Goal: Task Accomplishment & Management: Manage account settings

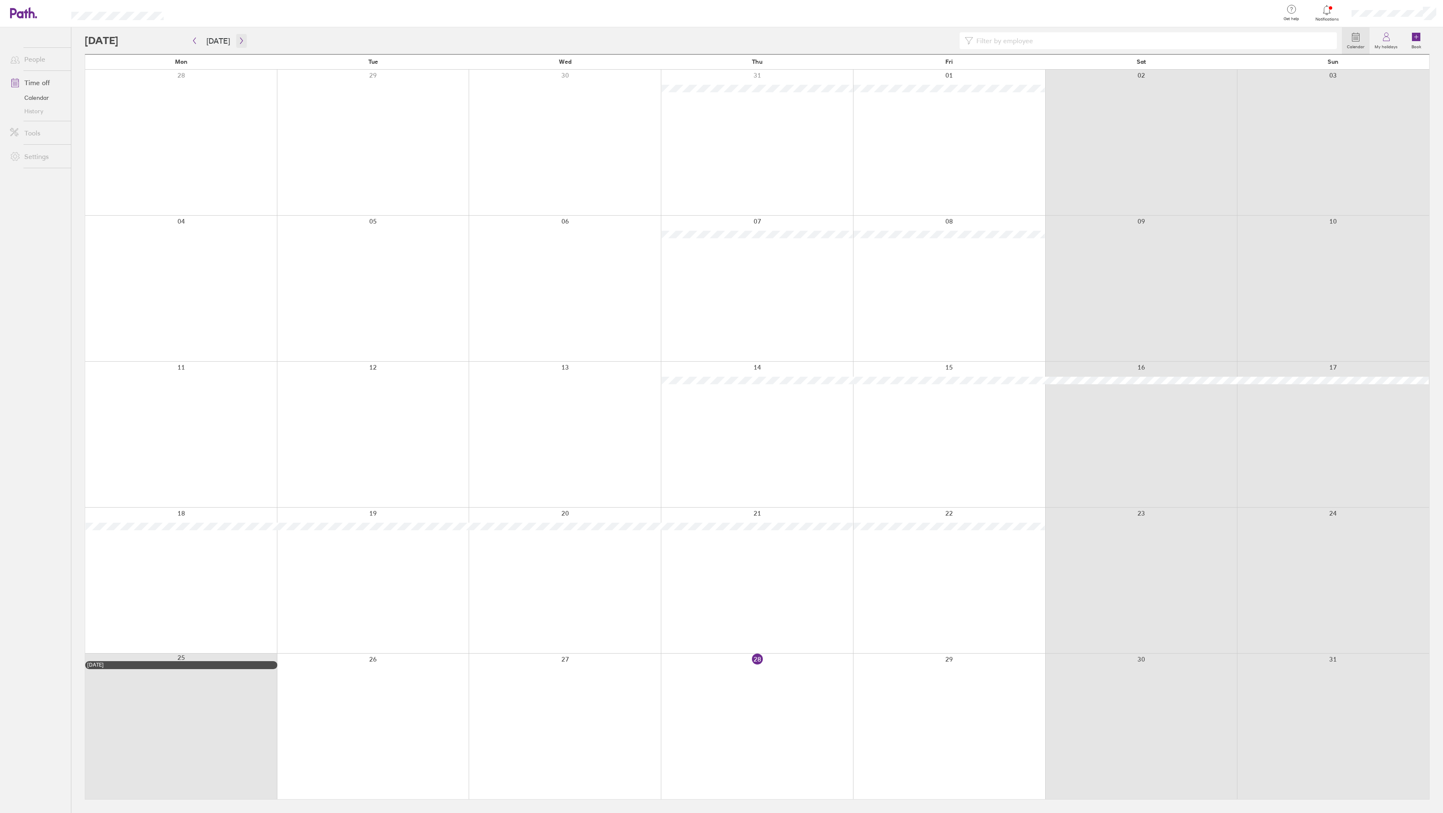
click at [236, 37] on button "button" at bounding box center [241, 41] width 10 height 14
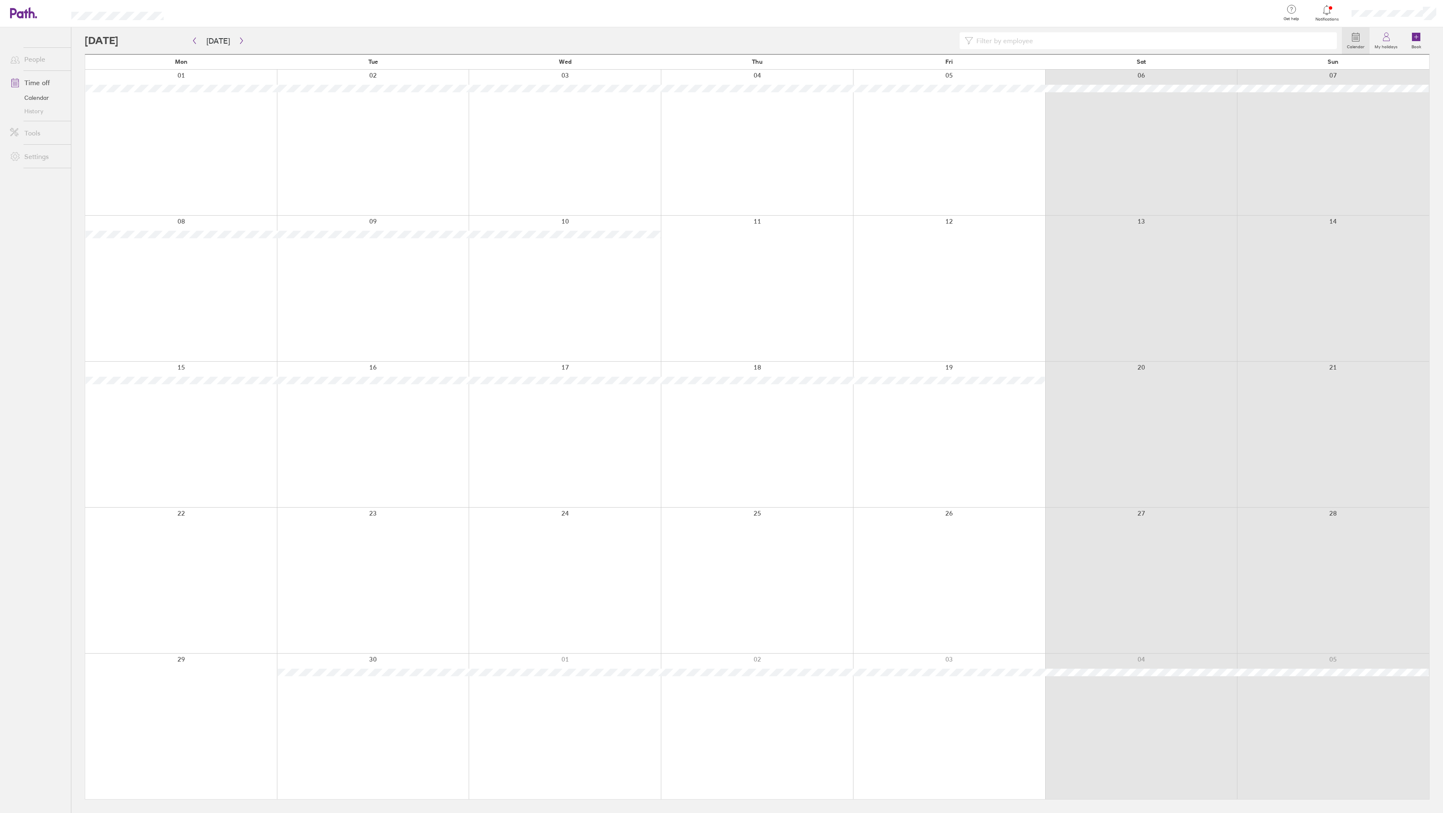
click at [751, 107] on div at bounding box center [757, 143] width 192 height 146
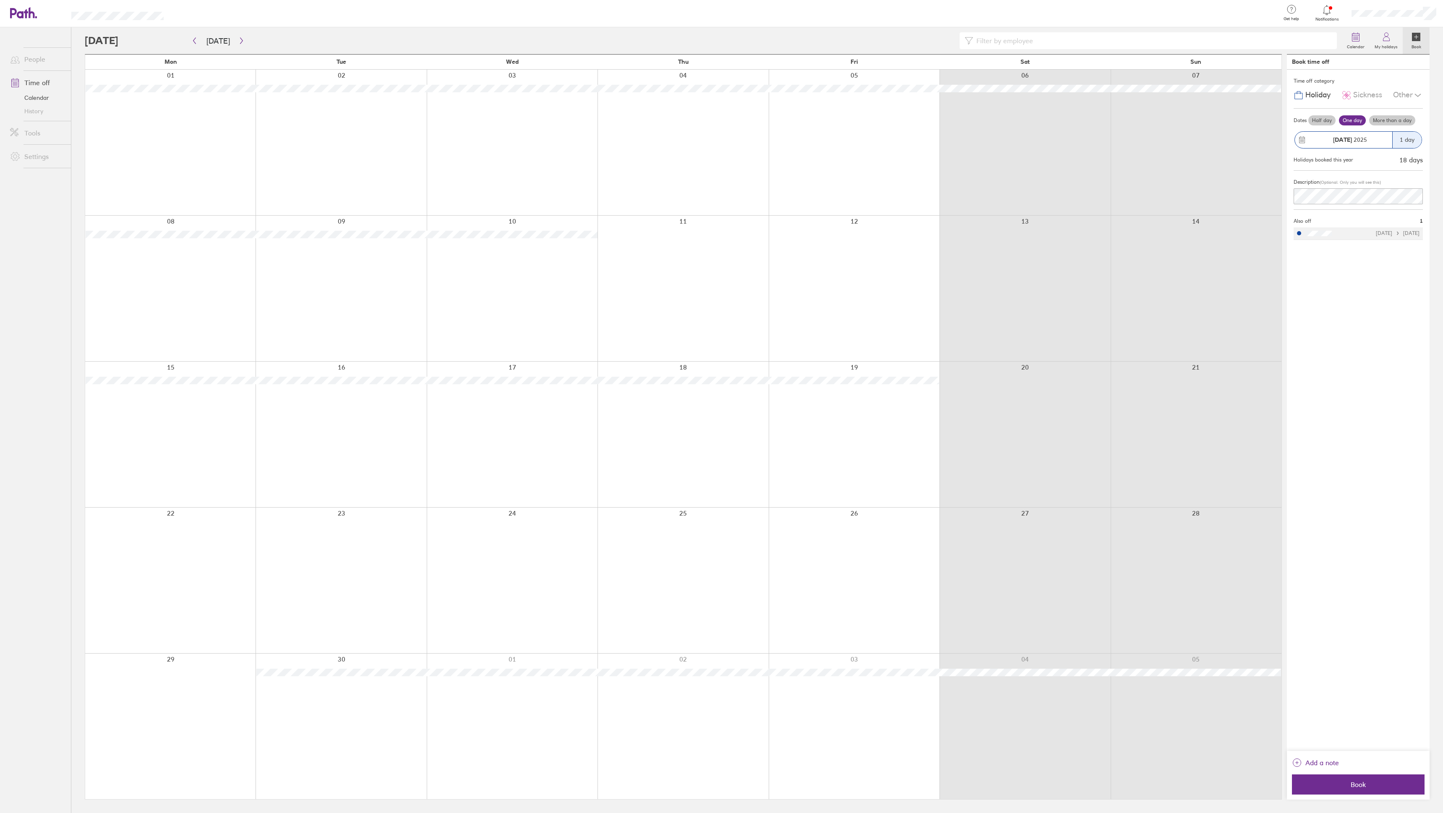
click at [1347, 120] on label "One day" at bounding box center [1352, 120] width 27 height 10
click at [0, 0] on input "One day" at bounding box center [0, 0] width 0 height 0
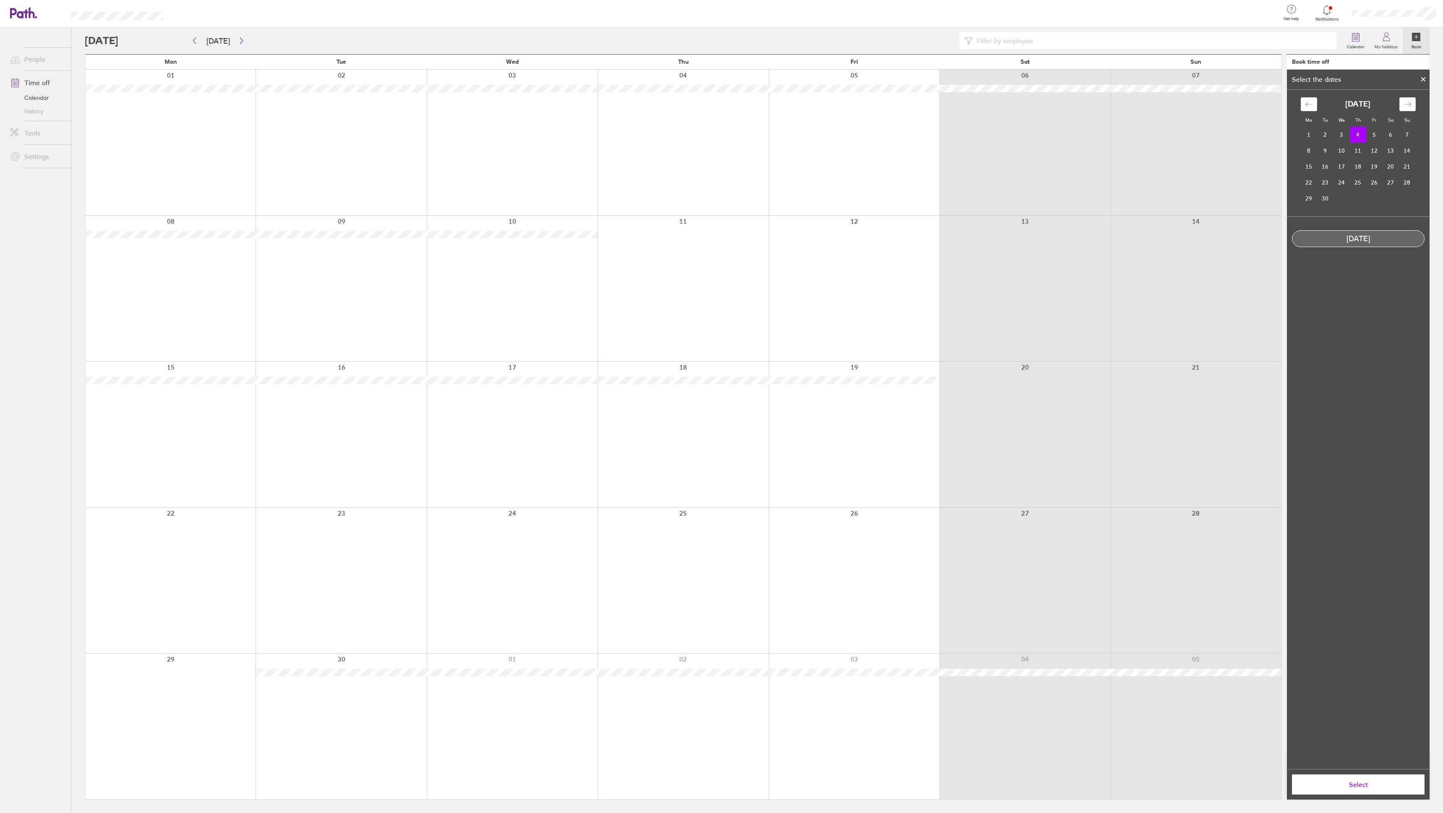
click at [1358, 132] on td "4" at bounding box center [1357, 135] width 16 height 16
click at [1419, 77] on div at bounding box center [1423, 79] width 13 height 14
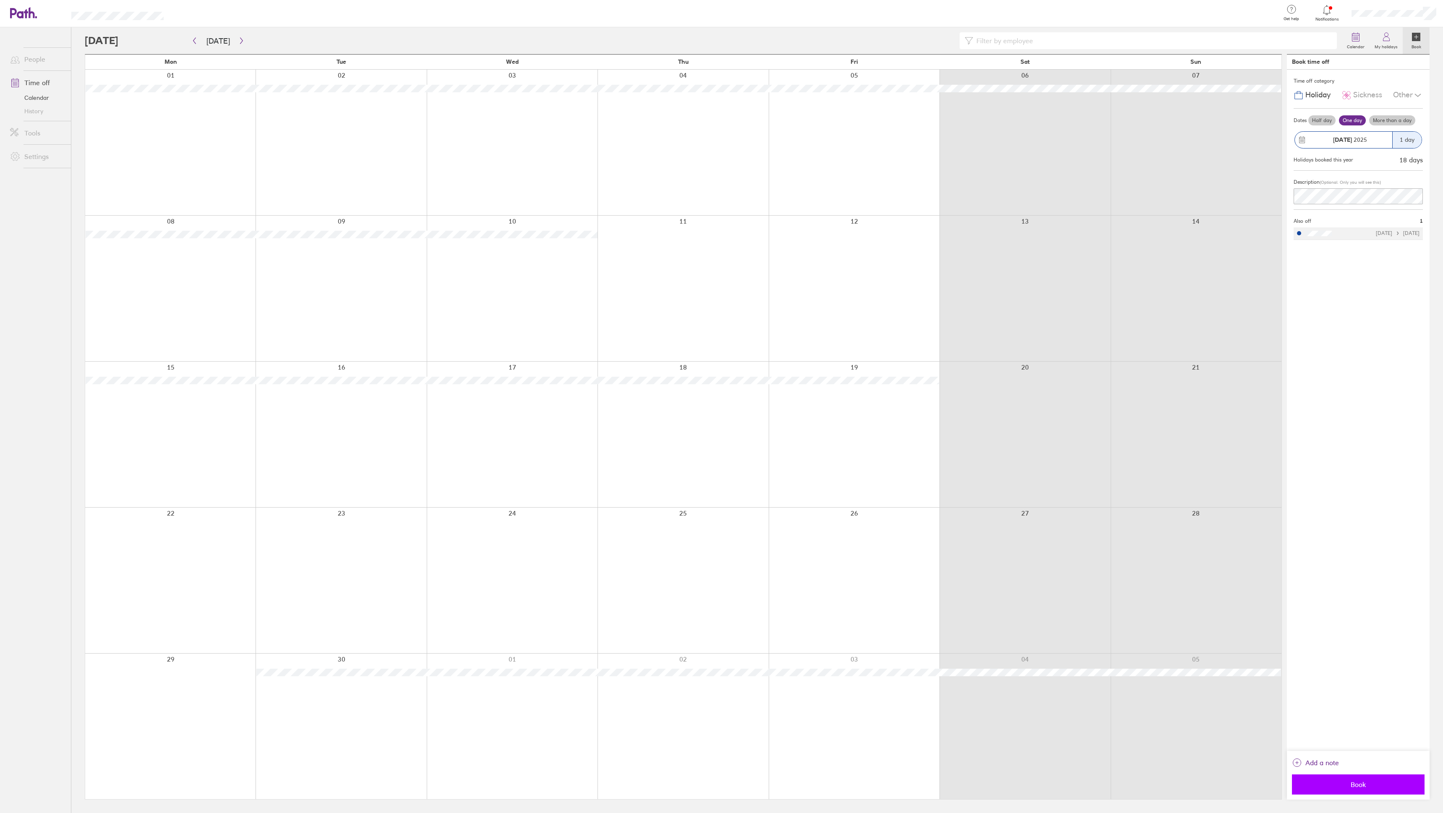
click at [1344, 787] on span "Book" at bounding box center [1357, 785] width 121 height 8
click at [1324, 14] on icon at bounding box center [1326, 10] width 10 height 10
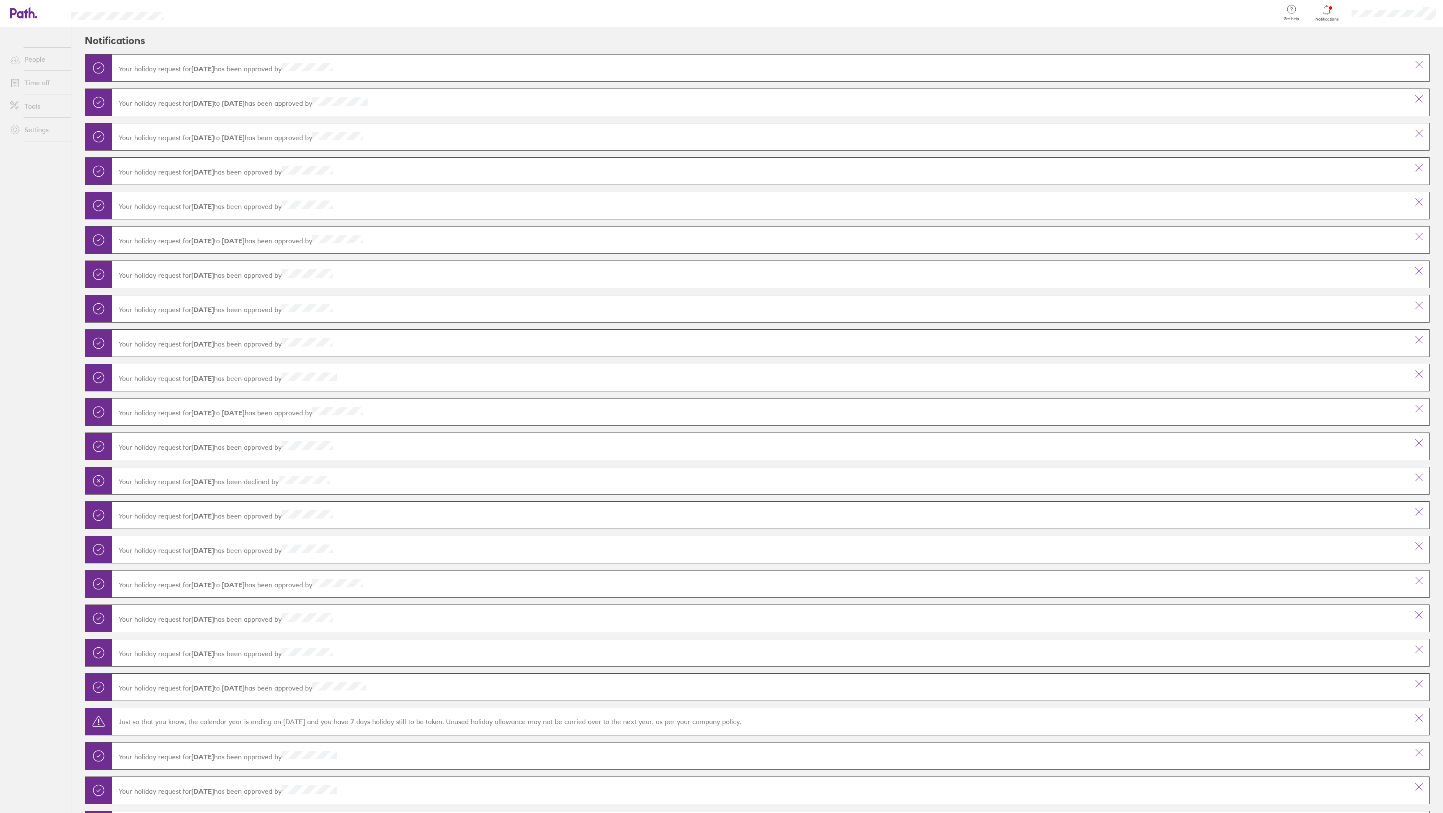
click at [1324, 14] on icon at bounding box center [1326, 10] width 10 height 10
click at [42, 81] on link "Time off" at bounding box center [37, 82] width 68 height 17
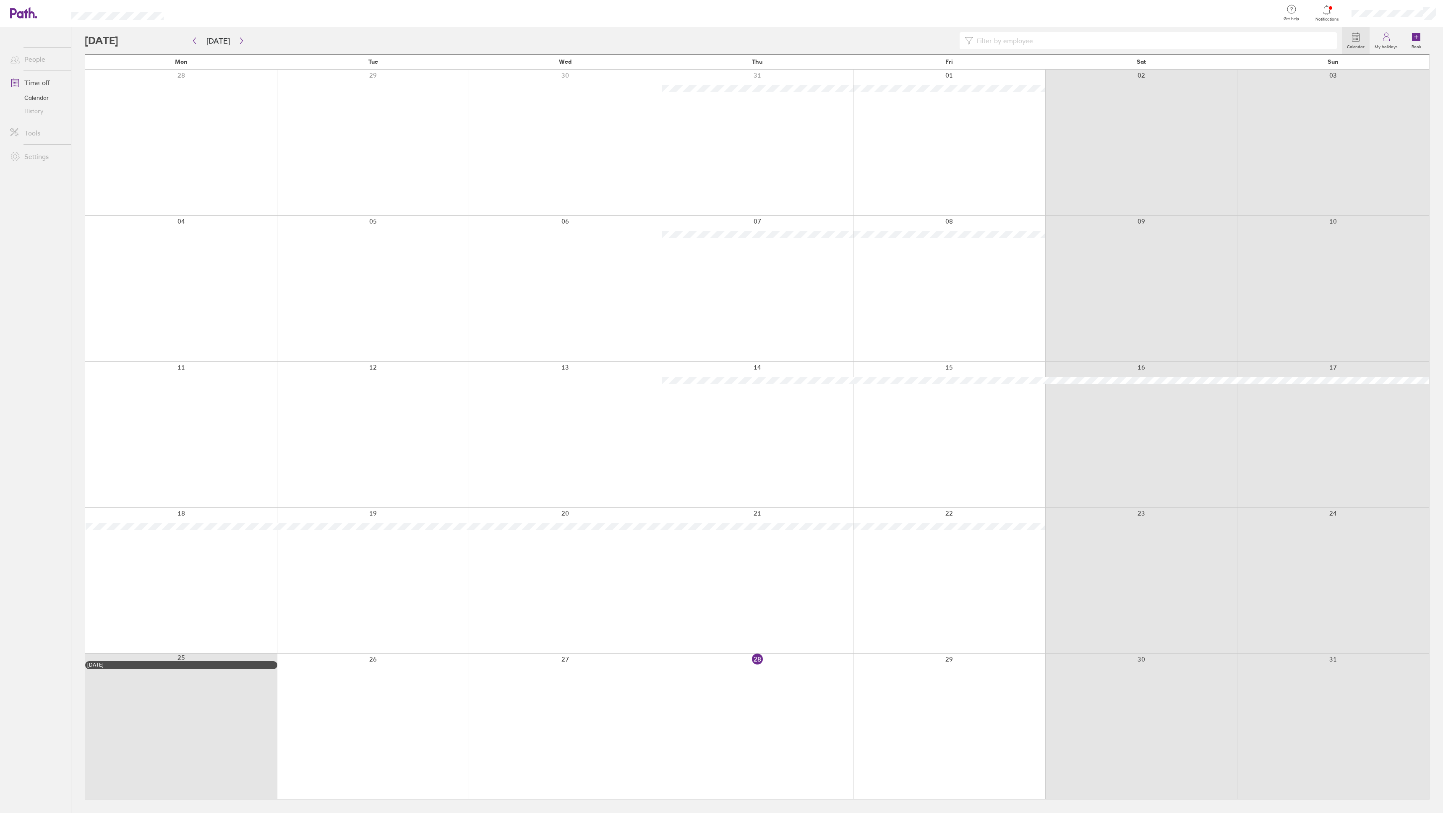
click at [39, 159] on link "Settings" at bounding box center [37, 156] width 68 height 17
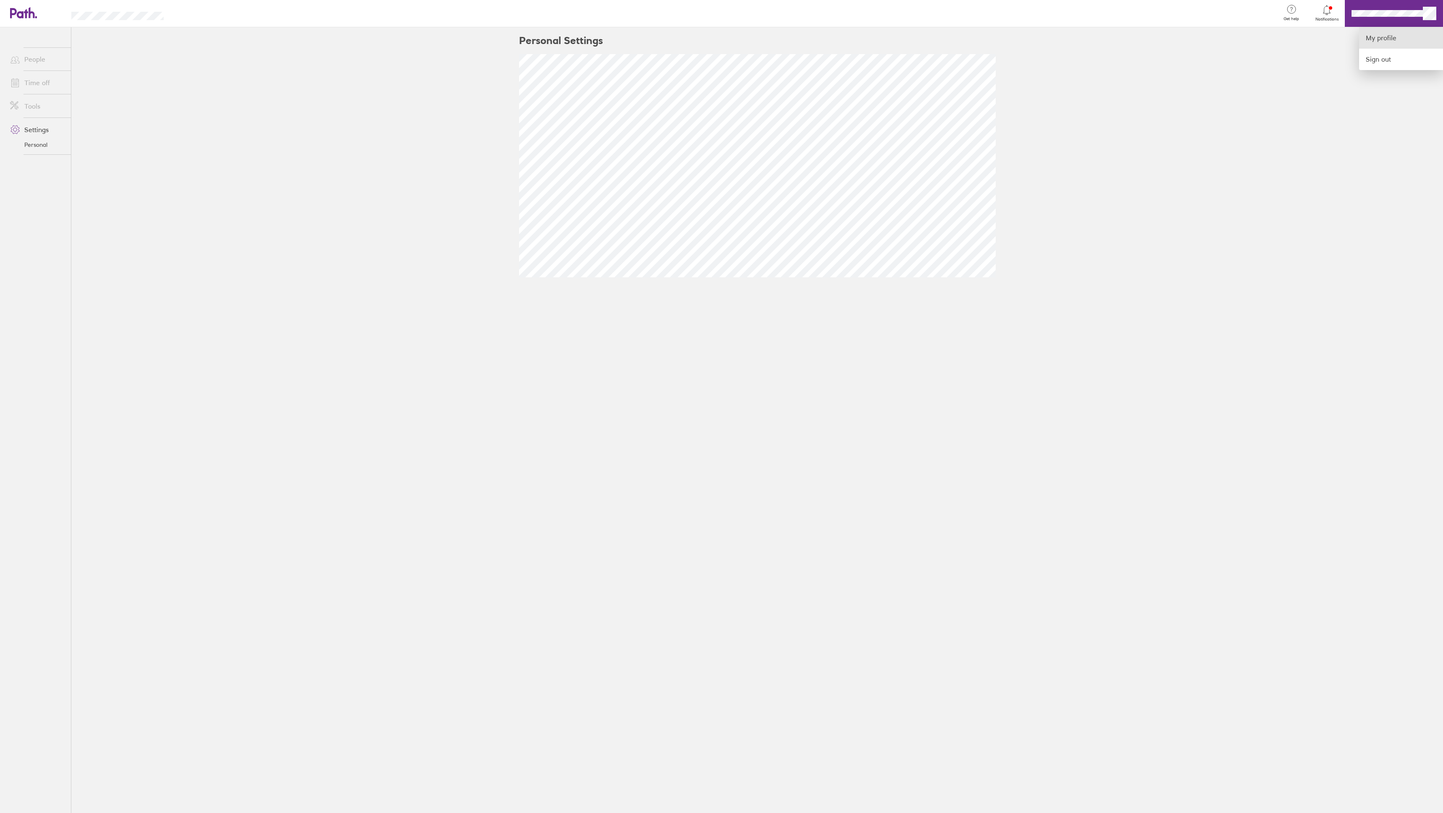
click at [1382, 33] on link "My profile" at bounding box center [1401, 37] width 84 height 21
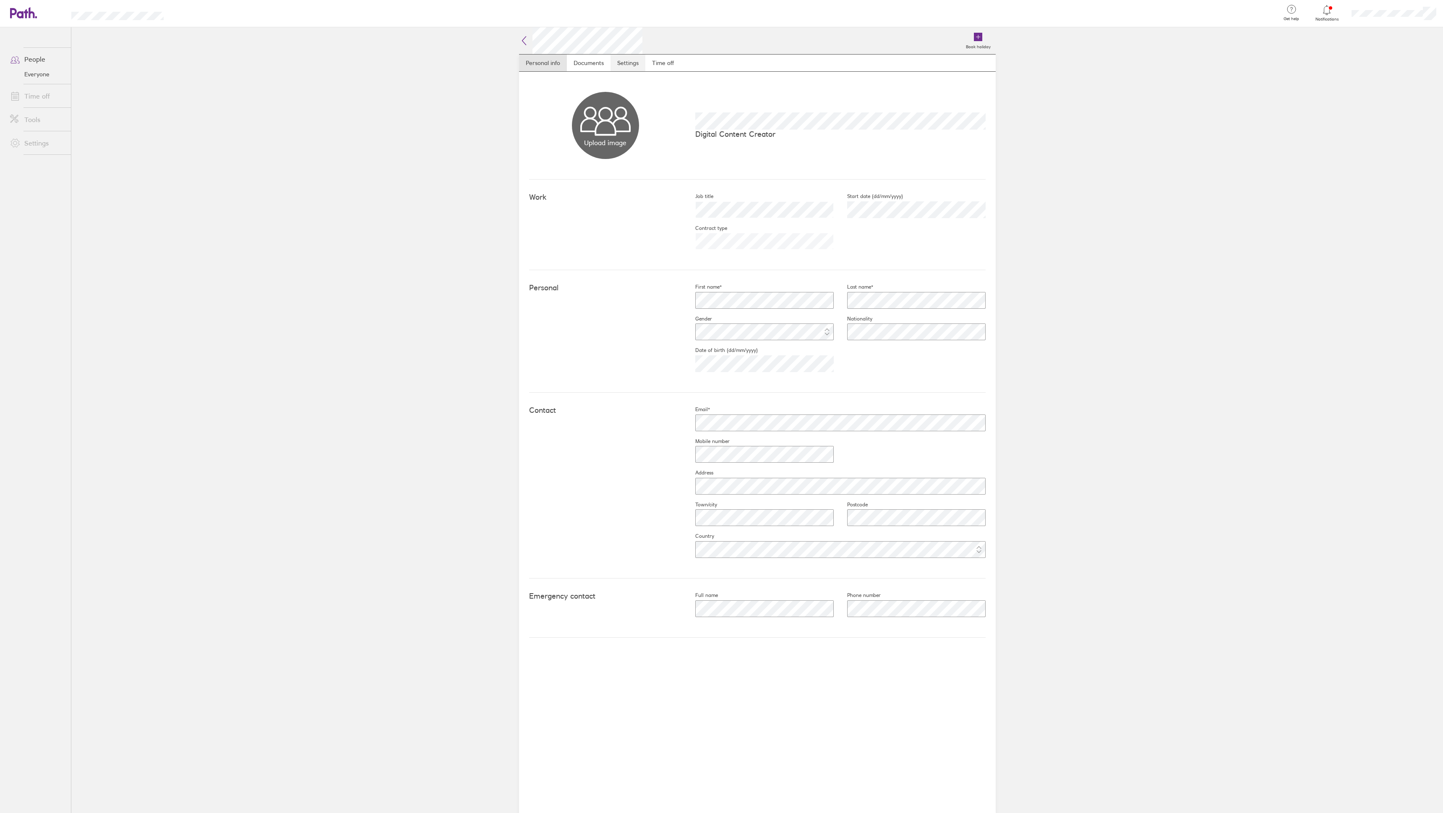
click at [619, 66] on link "Settings" at bounding box center [627, 63] width 35 height 17
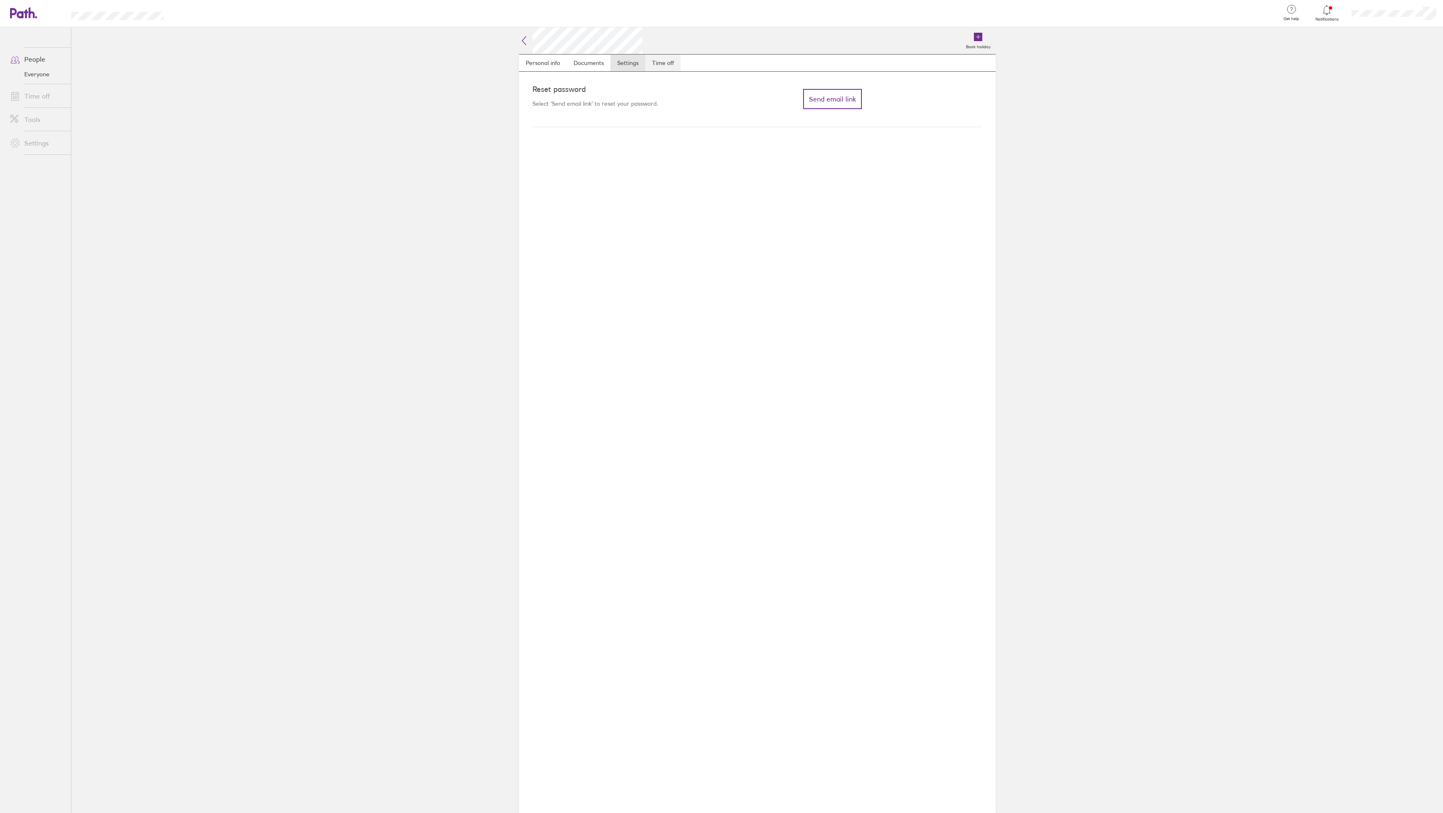
click at [675, 63] on link "Time off" at bounding box center [662, 63] width 35 height 17
drag, startPoint x: 648, startPoint y: 248, endPoint x: 657, endPoint y: 249, distance: 9.7
click at [650, 248] on li "Holiday remaining Holiday allowance 23 Days taken 18" at bounding box center [607, 198] width 150 height 138
click at [556, 68] on link "Personal info" at bounding box center [543, 63] width 48 height 17
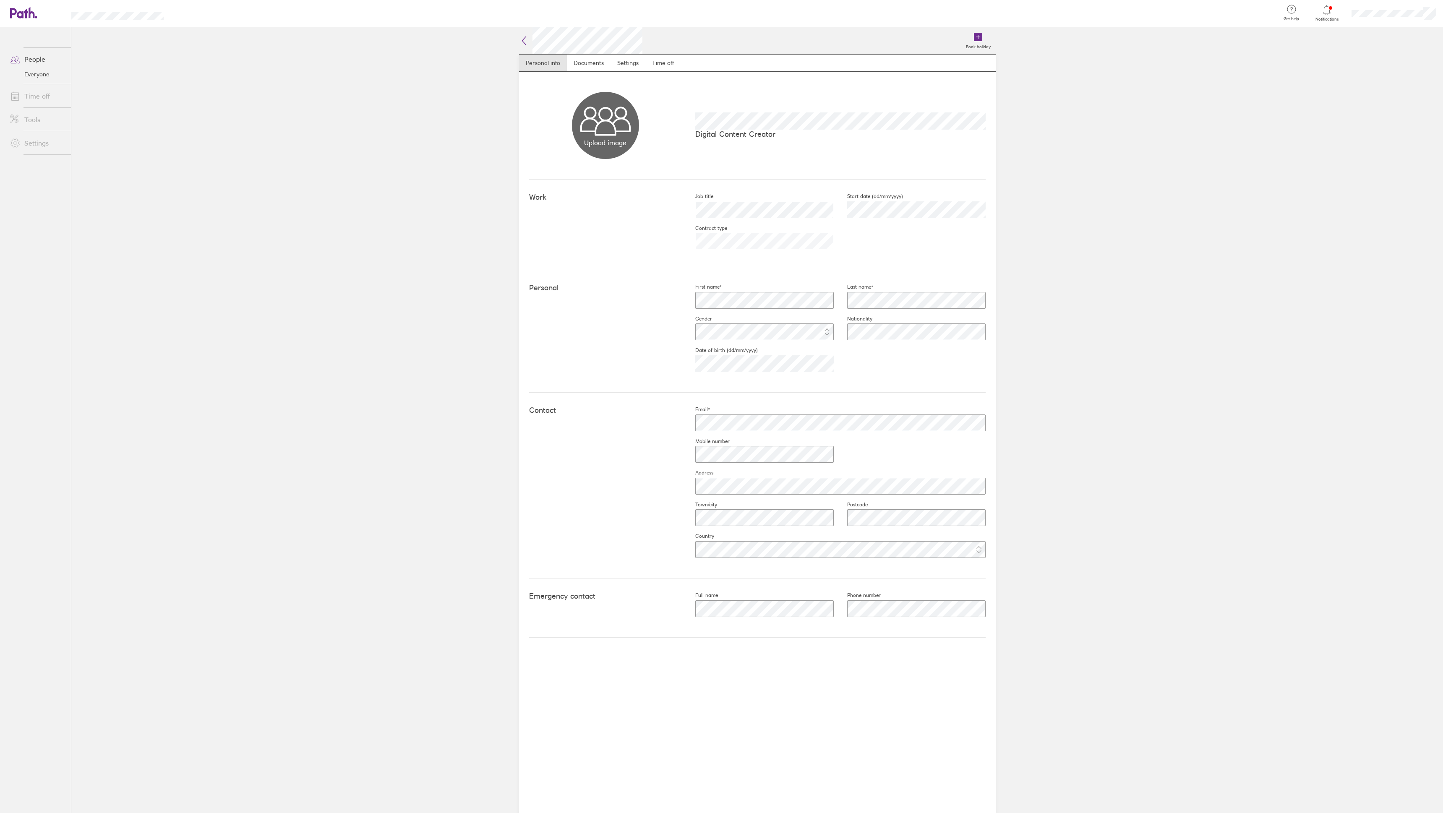
click at [522, 39] on icon at bounding box center [524, 41] width 10 height 10
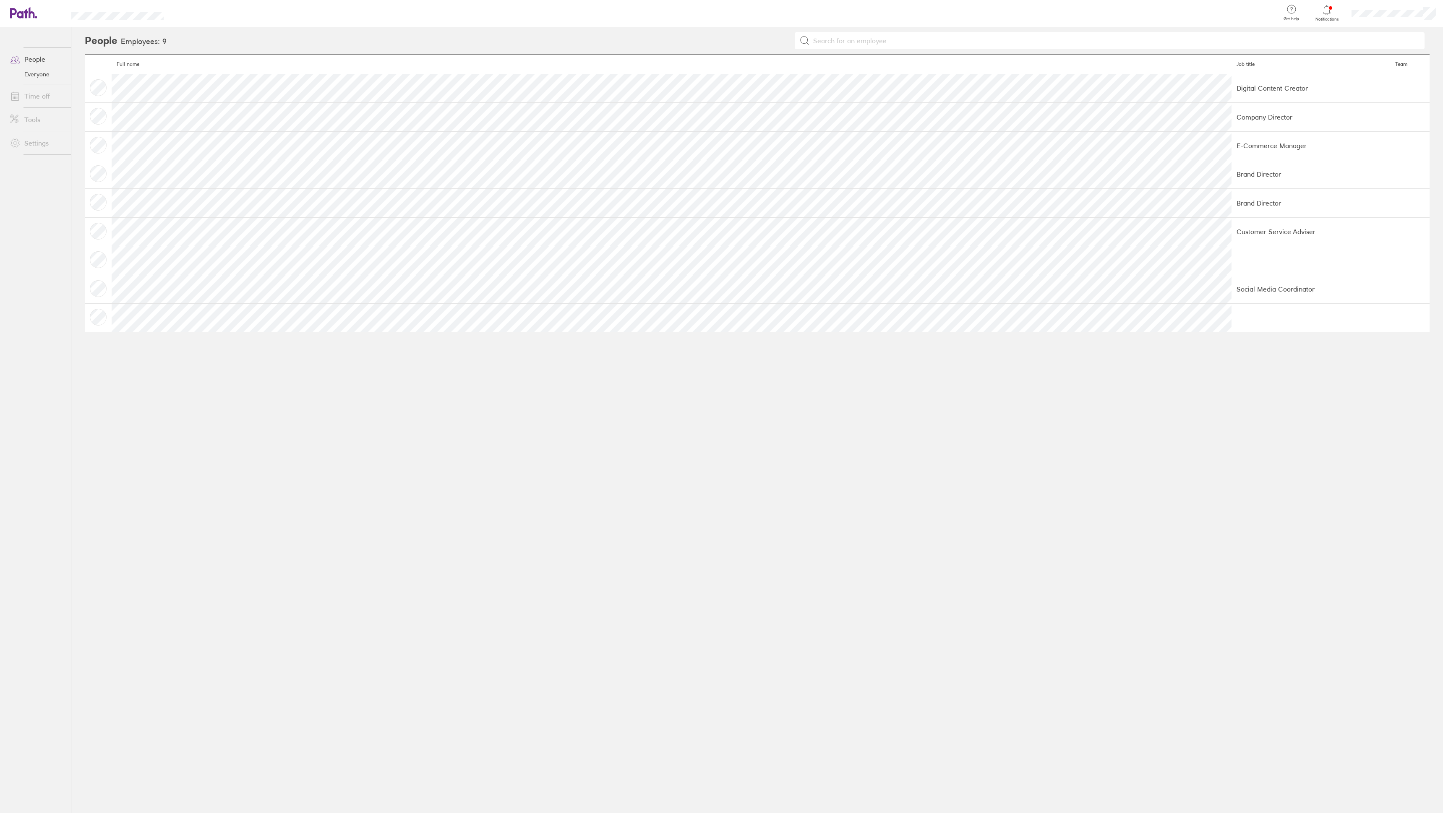
click at [34, 99] on link "Time off" at bounding box center [37, 96] width 68 height 17
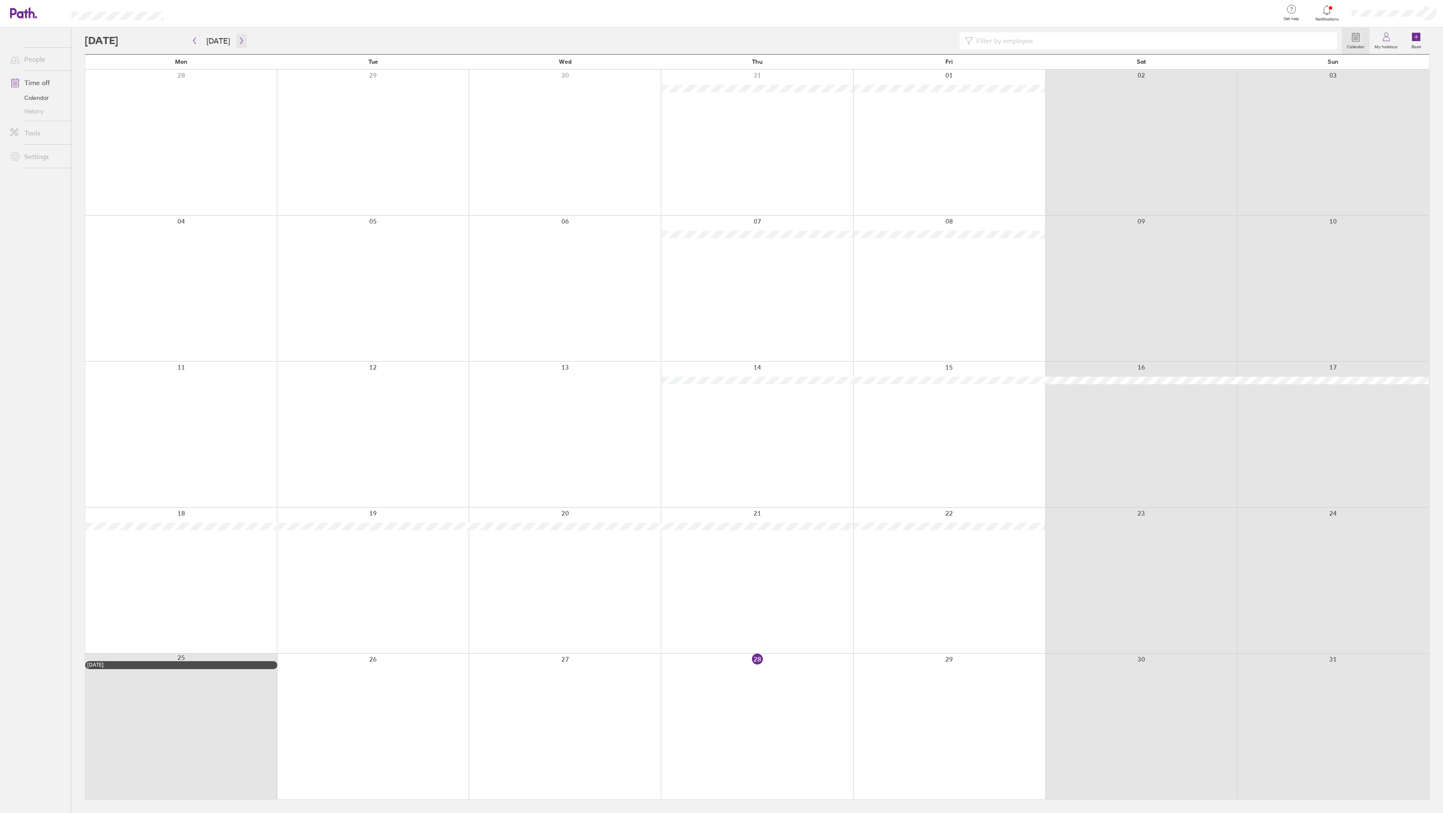
click at [239, 41] on icon "button" at bounding box center [241, 40] width 6 height 7
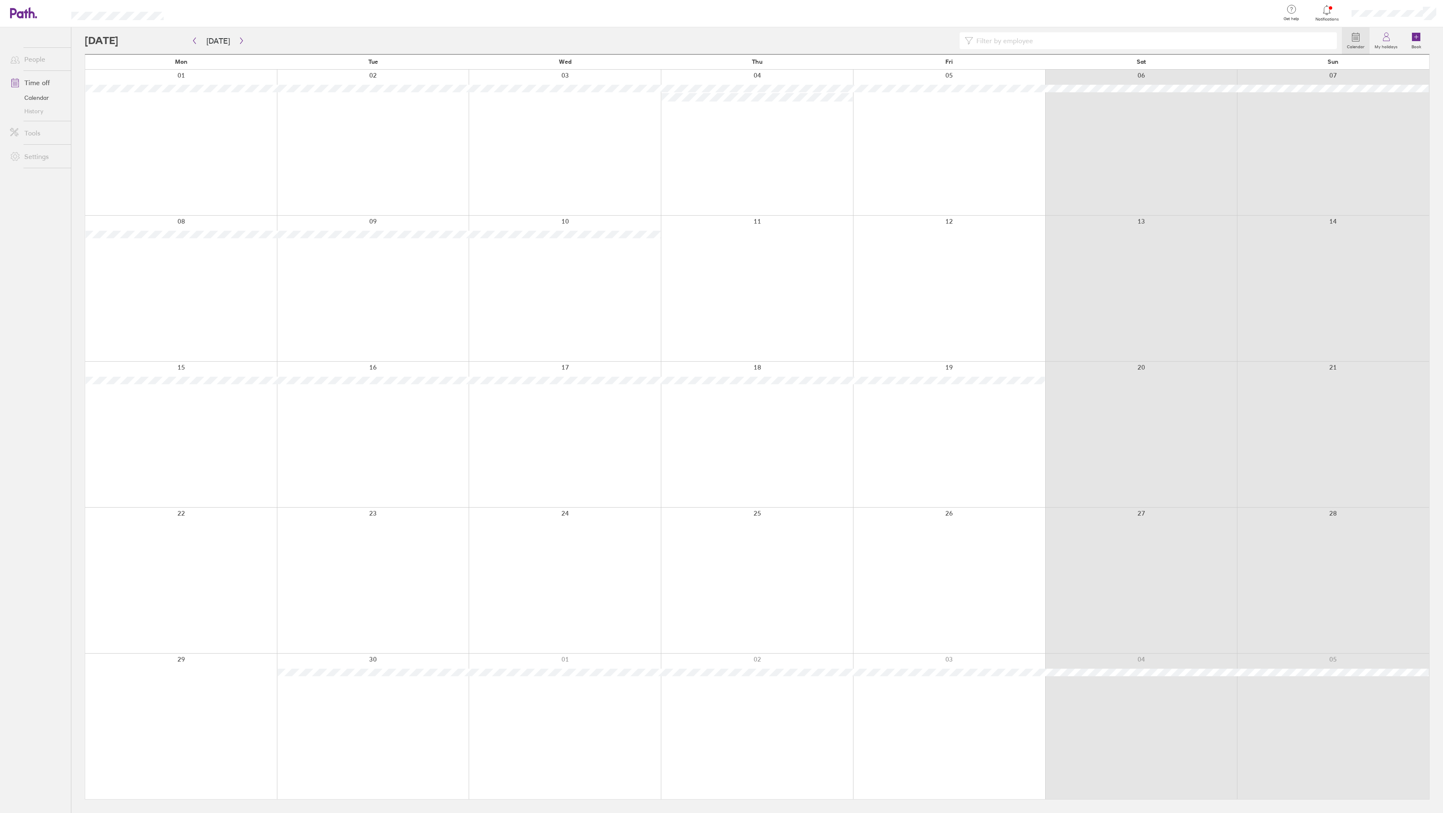
click at [217, 250] on div at bounding box center [181, 289] width 192 height 146
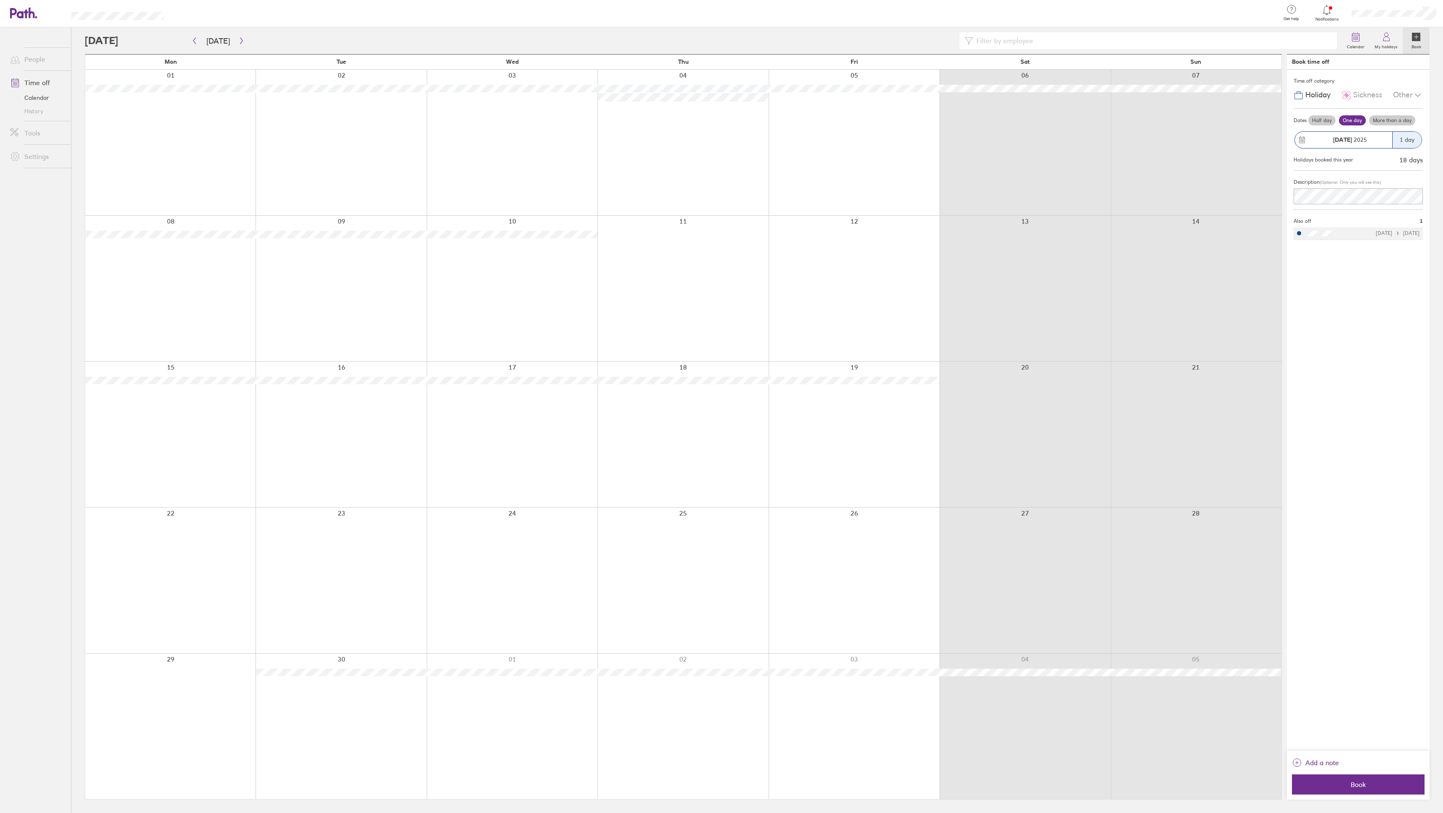
click at [1379, 298] on div "Time off category Holiday Sickness Other Dates Half day One day More than a day…" at bounding box center [1358, 410] width 143 height 681
click at [1403, 338] on div "Time off category Holiday Sickness Other Dates Half day One day More than a day…" at bounding box center [1358, 410] width 143 height 681
click at [1364, 784] on span "Book" at bounding box center [1357, 785] width 121 height 8
click at [38, 83] on link "Time off" at bounding box center [37, 82] width 68 height 17
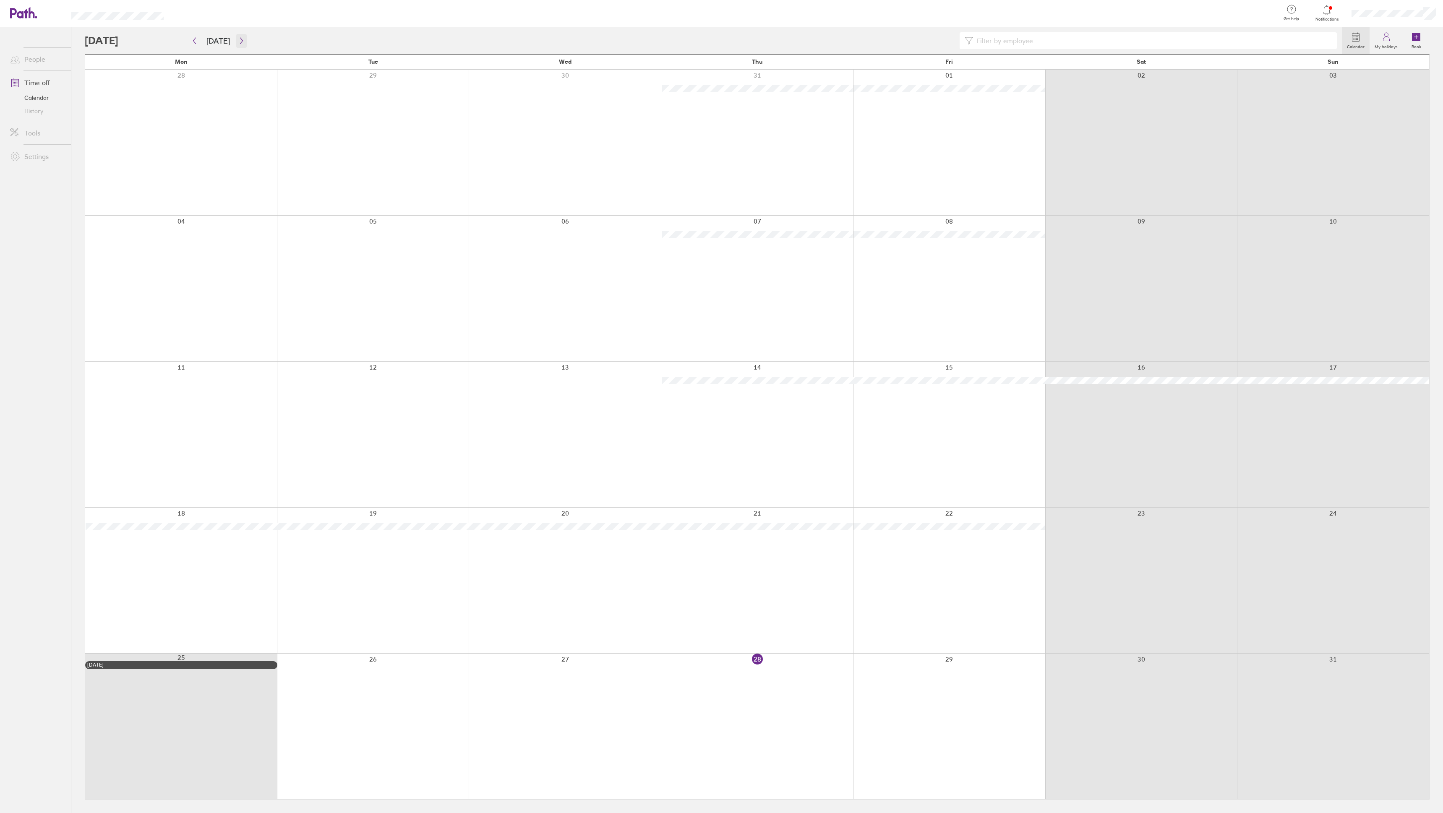
click at [242, 39] on icon "button" at bounding box center [241, 40] width 6 height 7
